Goal: Purchase product/service

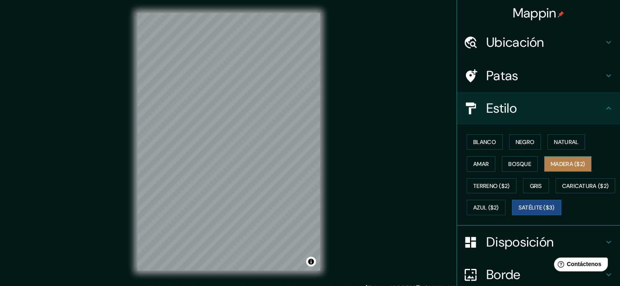
click at [564, 167] on font "Madera ($2)" at bounding box center [568, 164] width 34 height 7
click at [554, 134] on div "Blanco Negro Natural Amar Bosque Madera ($2) Terreno ($2) Gris Caricatura ($2) …" at bounding box center [541, 175] width 156 height 88
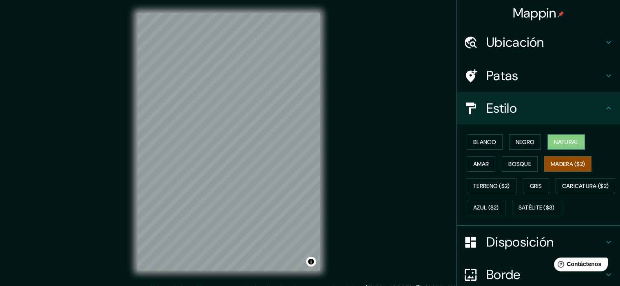
click at [554, 143] on font "Natural" at bounding box center [566, 142] width 24 height 7
click at [473, 181] on font "Terreno ($2)" at bounding box center [491, 186] width 37 height 11
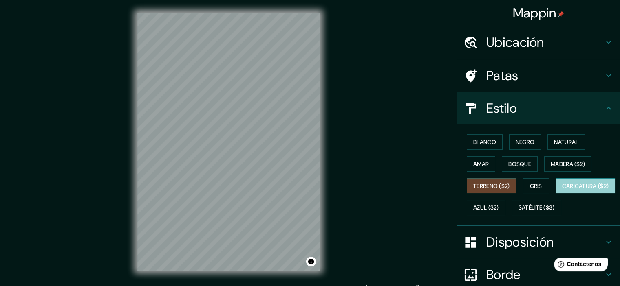
click at [562, 190] on font "Caricatura ($2)" at bounding box center [585, 186] width 47 height 7
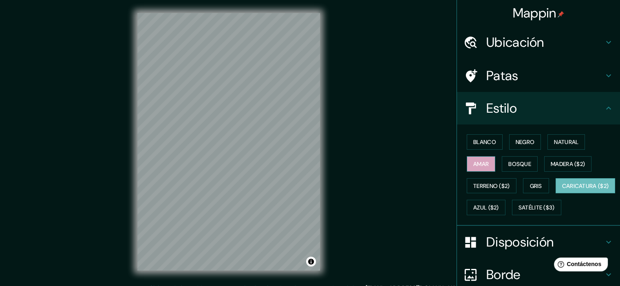
click at [478, 161] on font "Amar" at bounding box center [480, 164] width 15 height 7
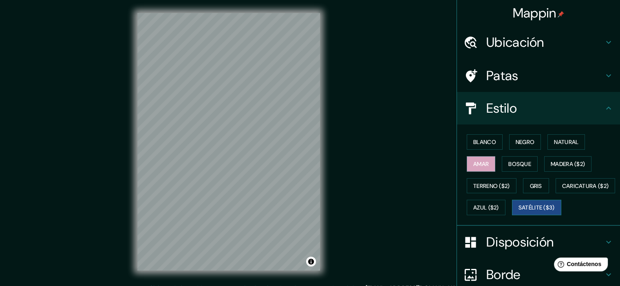
click at [518, 212] on font "Satélite ($3)" at bounding box center [536, 208] width 36 height 7
